Goal: Transaction & Acquisition: Obtain resource

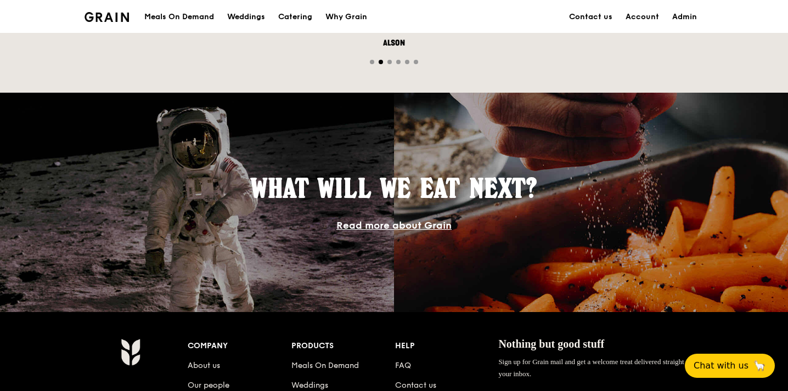
scroll to position [1055, 0]
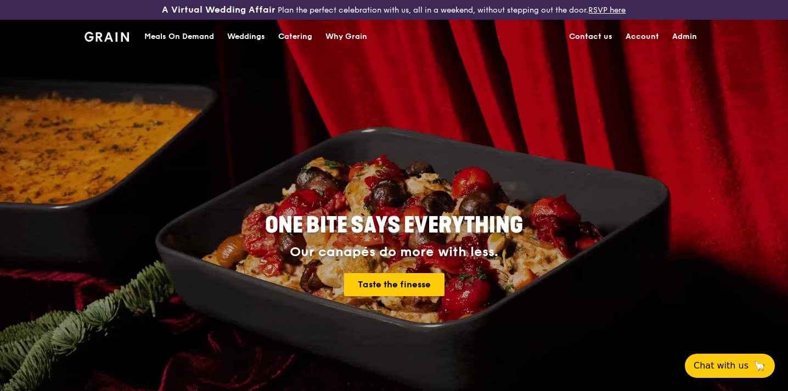
click at [289, 42] on div "Catering" at bounding box center [295, 36] width 34 height 33
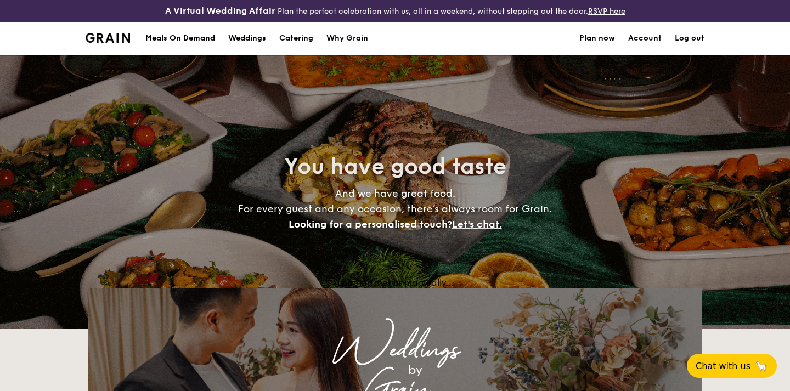
select select
